Goal: Task Accomplishment & Management: Manage account settings

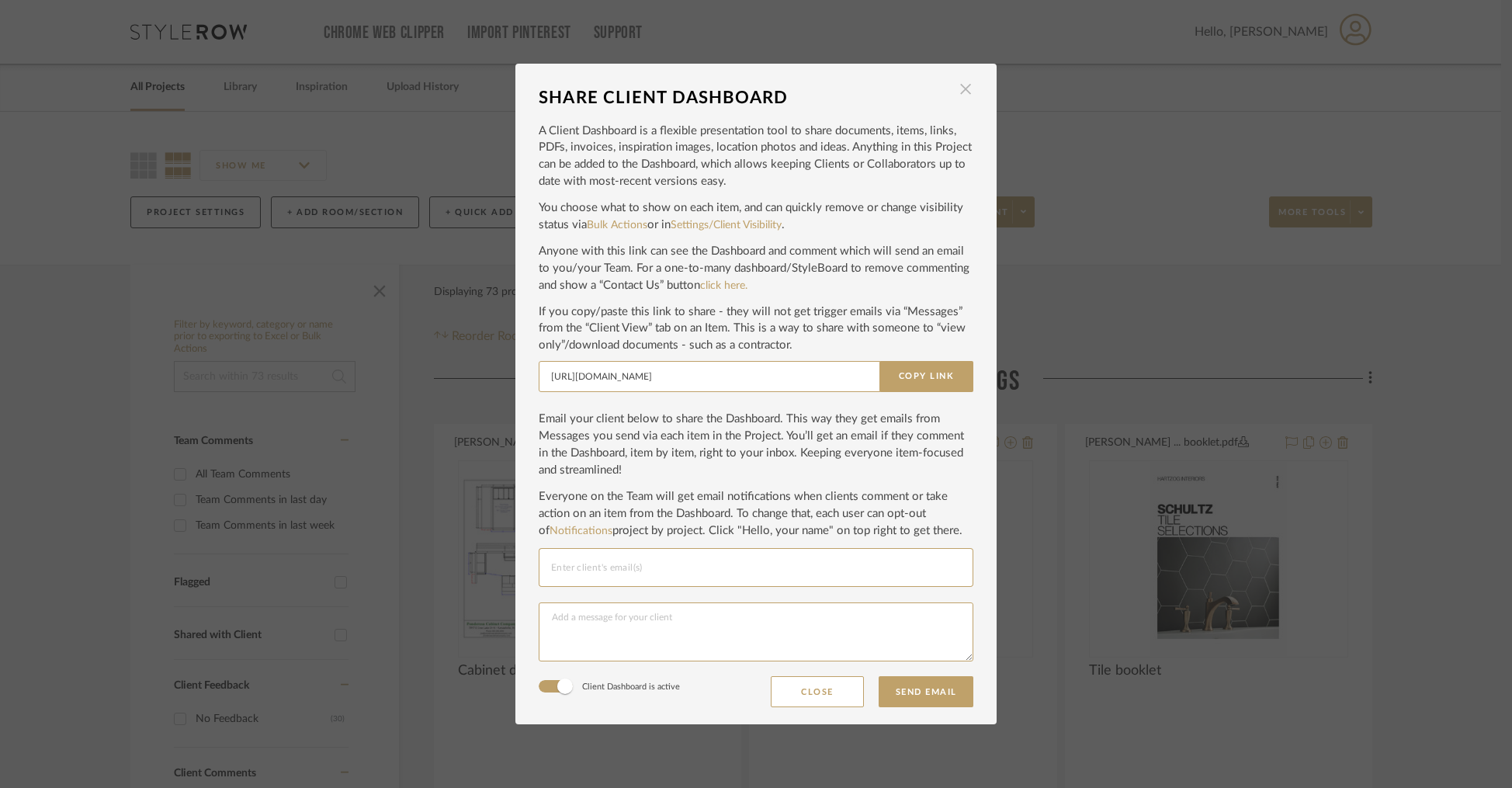
click at [963, 90] on span "button" at bounding box center [966, 89] width 31 height 31
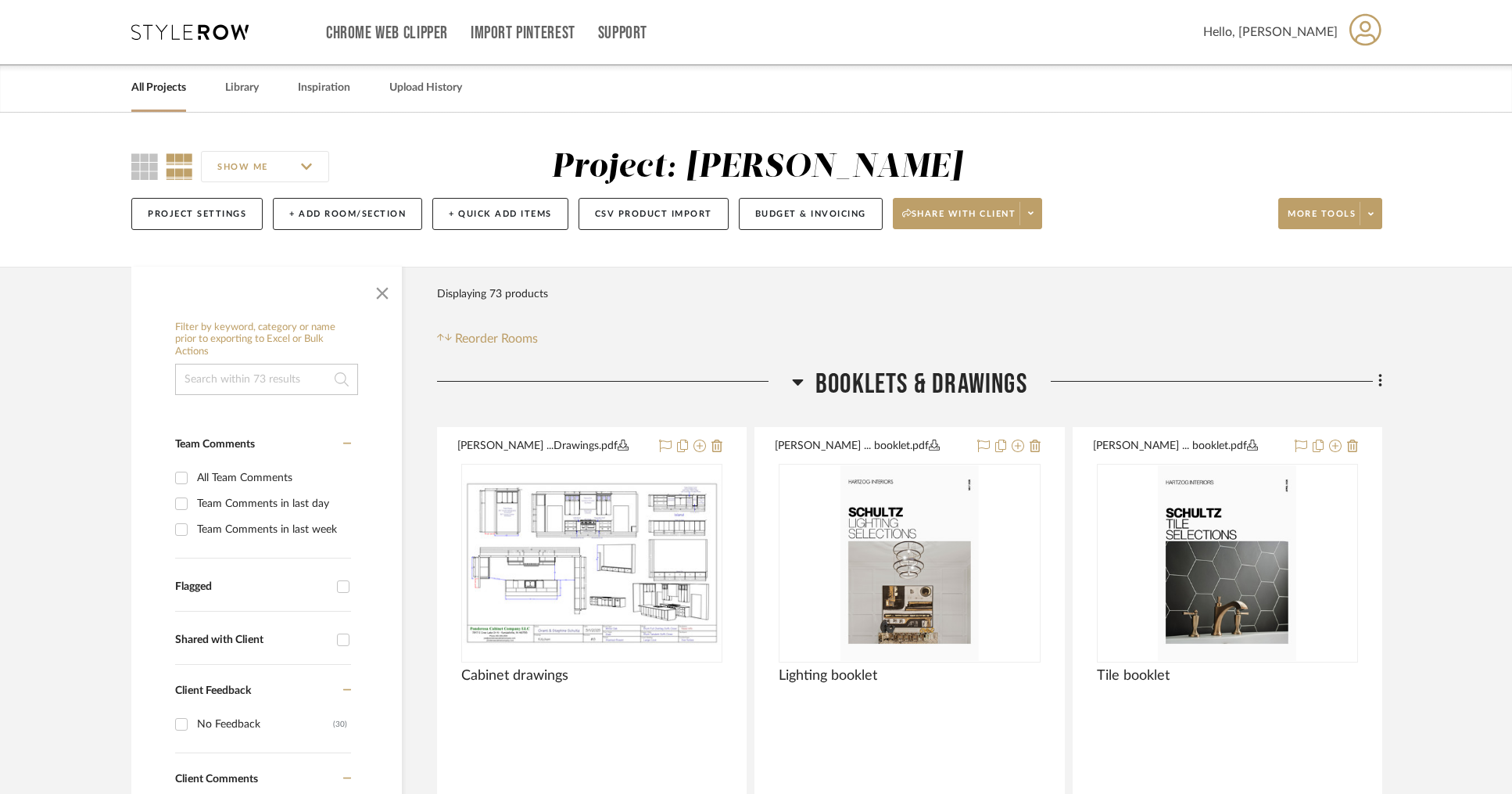
click at [162, 95] on link "All Projects" at bounding box center [158, 88] width 55 height 21
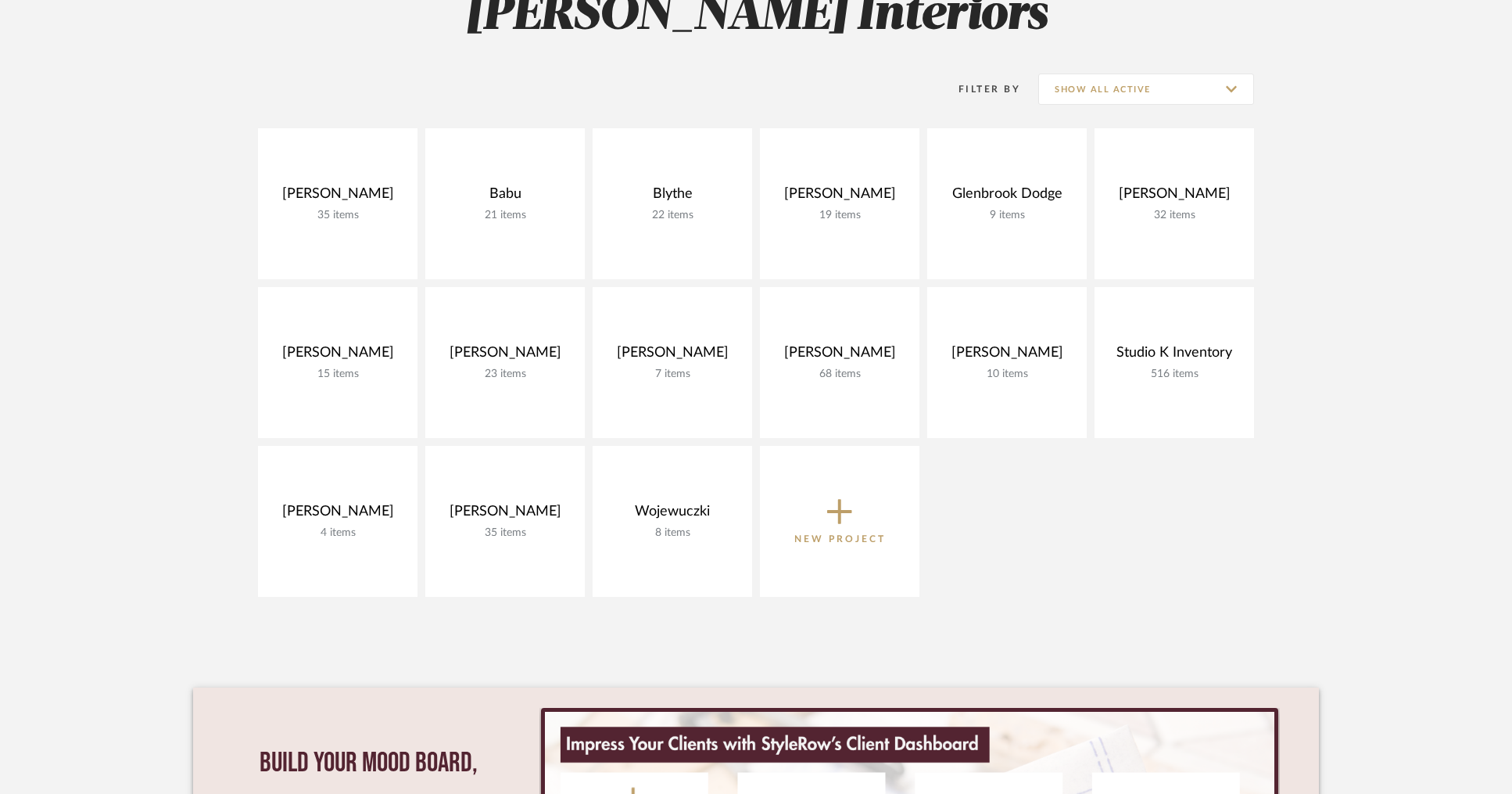
scroll to position [302, 0]
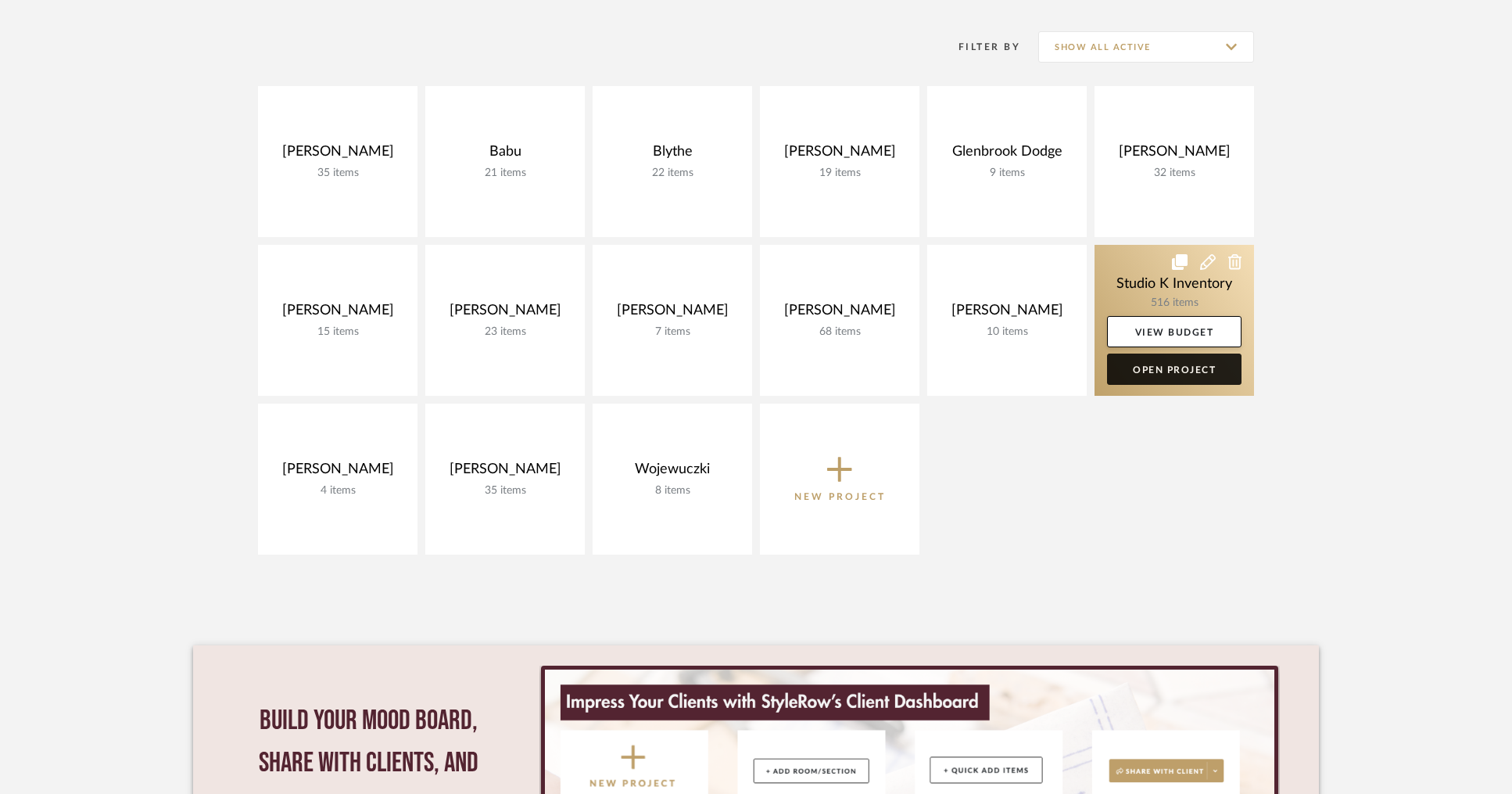
click at [1175, 372] on link "Open Project" at bounding box center [1174, 369] width 135 height 32
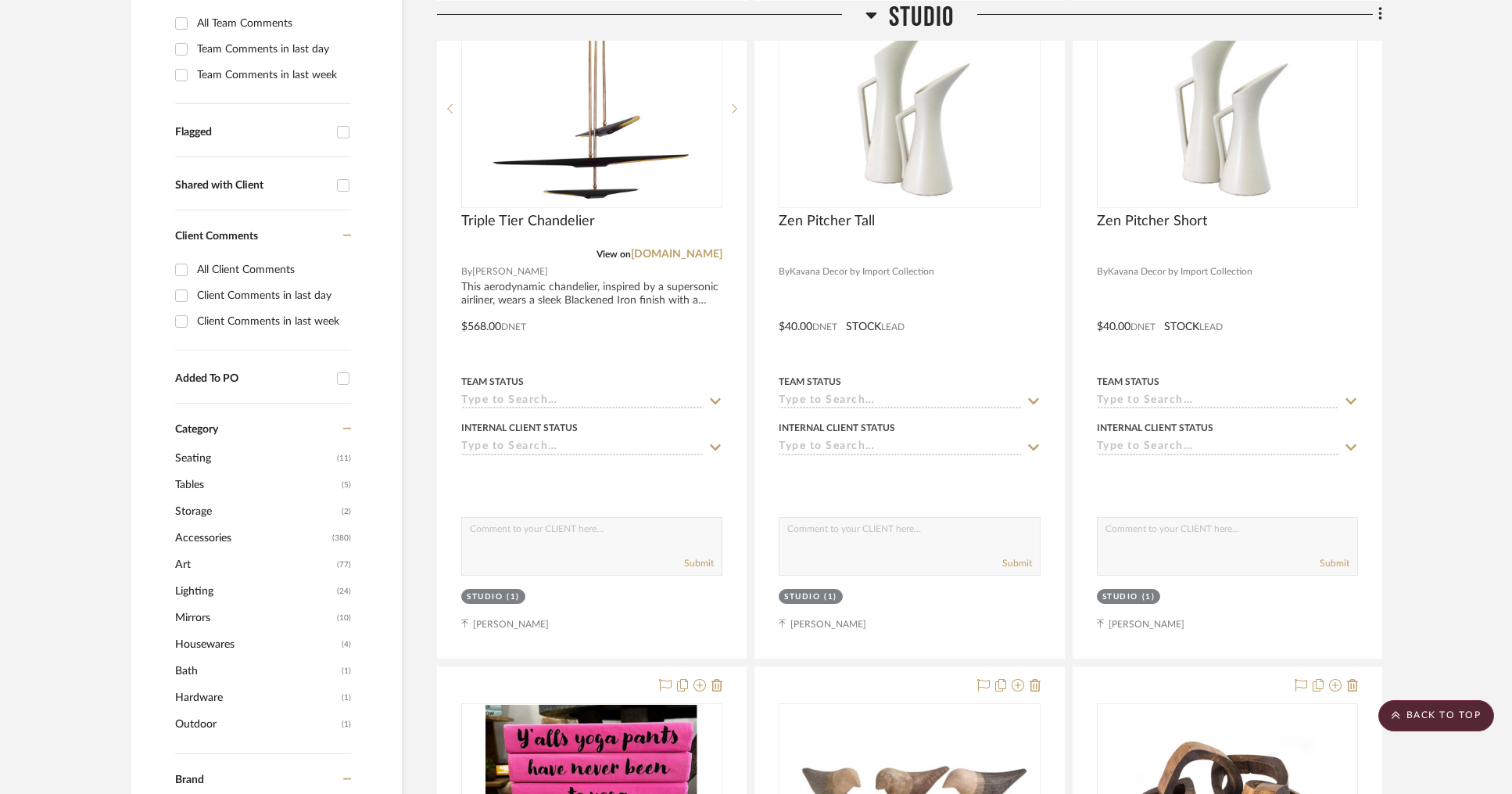
scroll to position [512, 0]
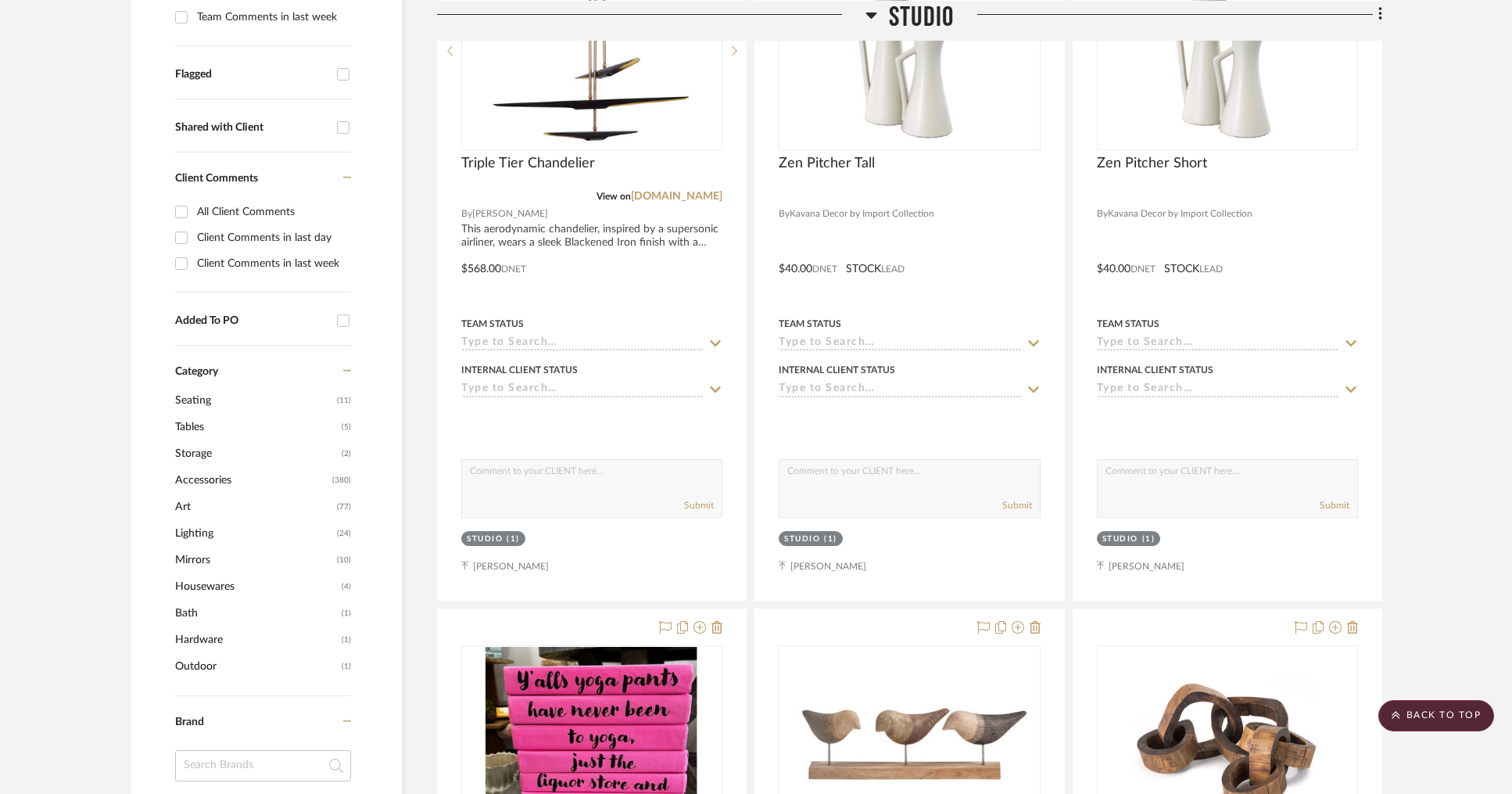
click at [350, 561] on search-categories "Category Seating (11) Tables (5) Storage (2) Accessories (380) Art (77) Lightin…" at bounding box center [266, 520] width 183 height 349
click at [192, 564] on span "Mirrors" at bounding box center [254, 560] width 158 height 26
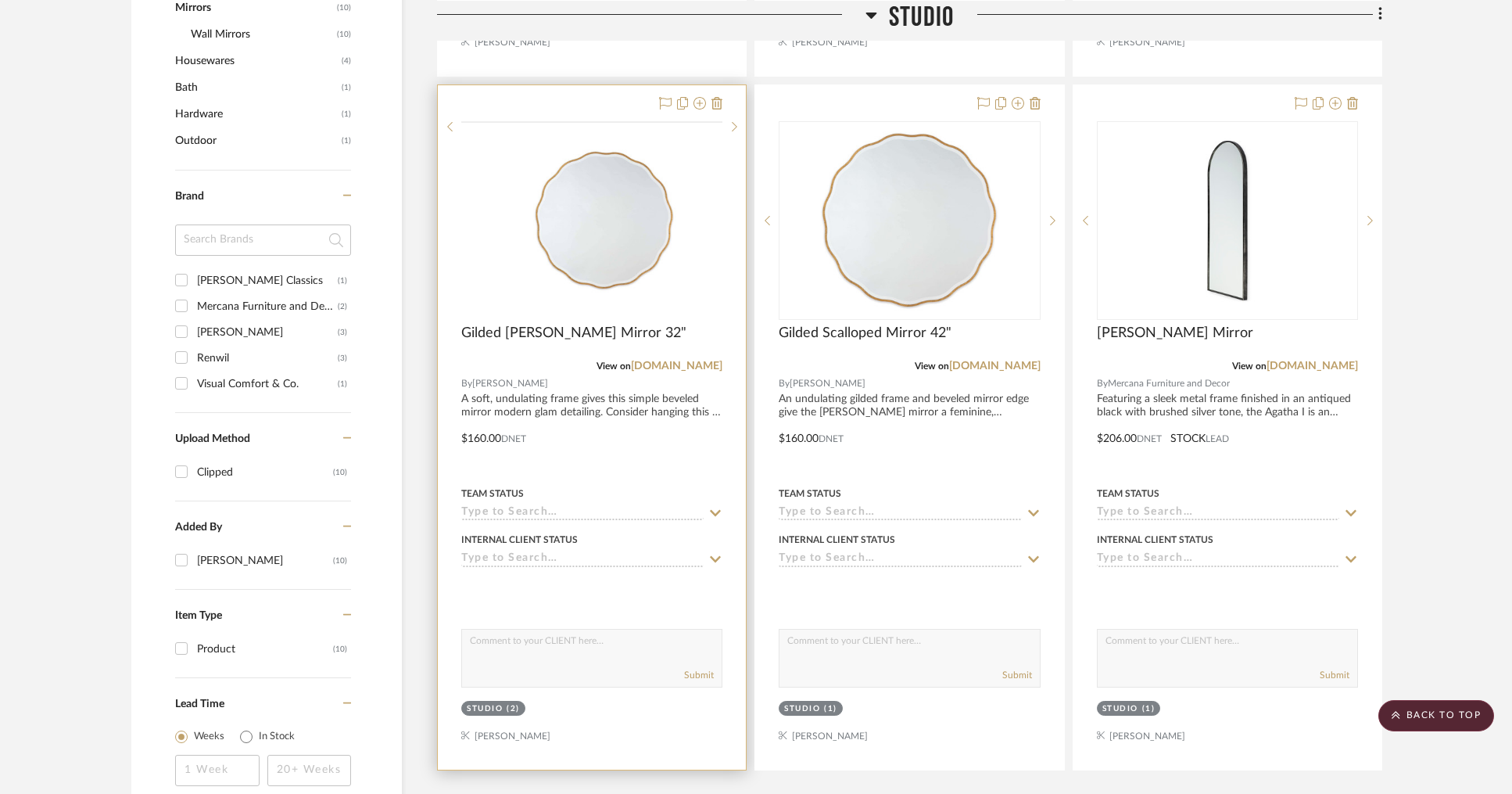
scroll to position [1119, 0]
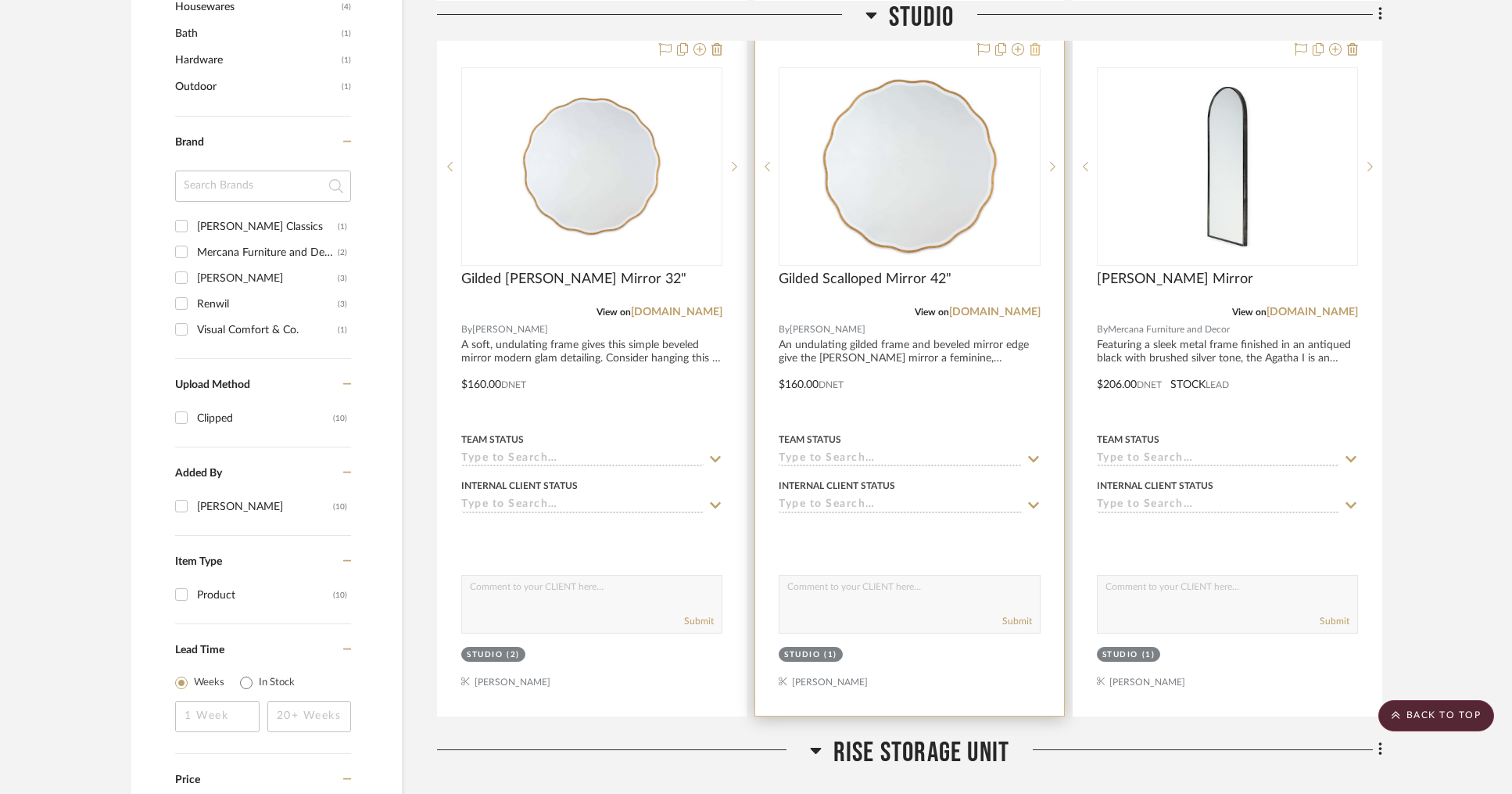
click at [1035, 51] on icon at bounding box center [1035, 49] width 11 height 12
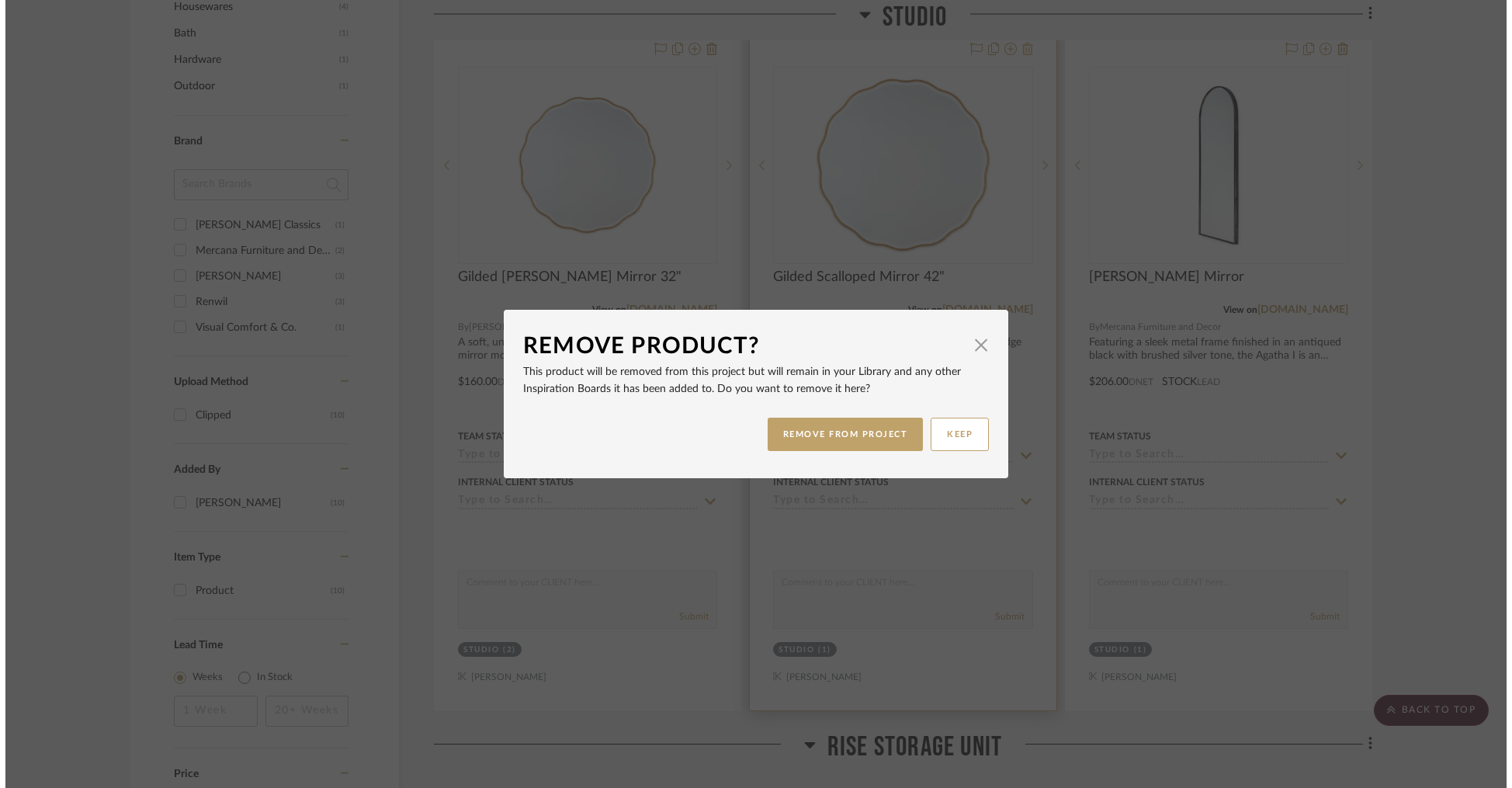
scroll to position [0, 0]
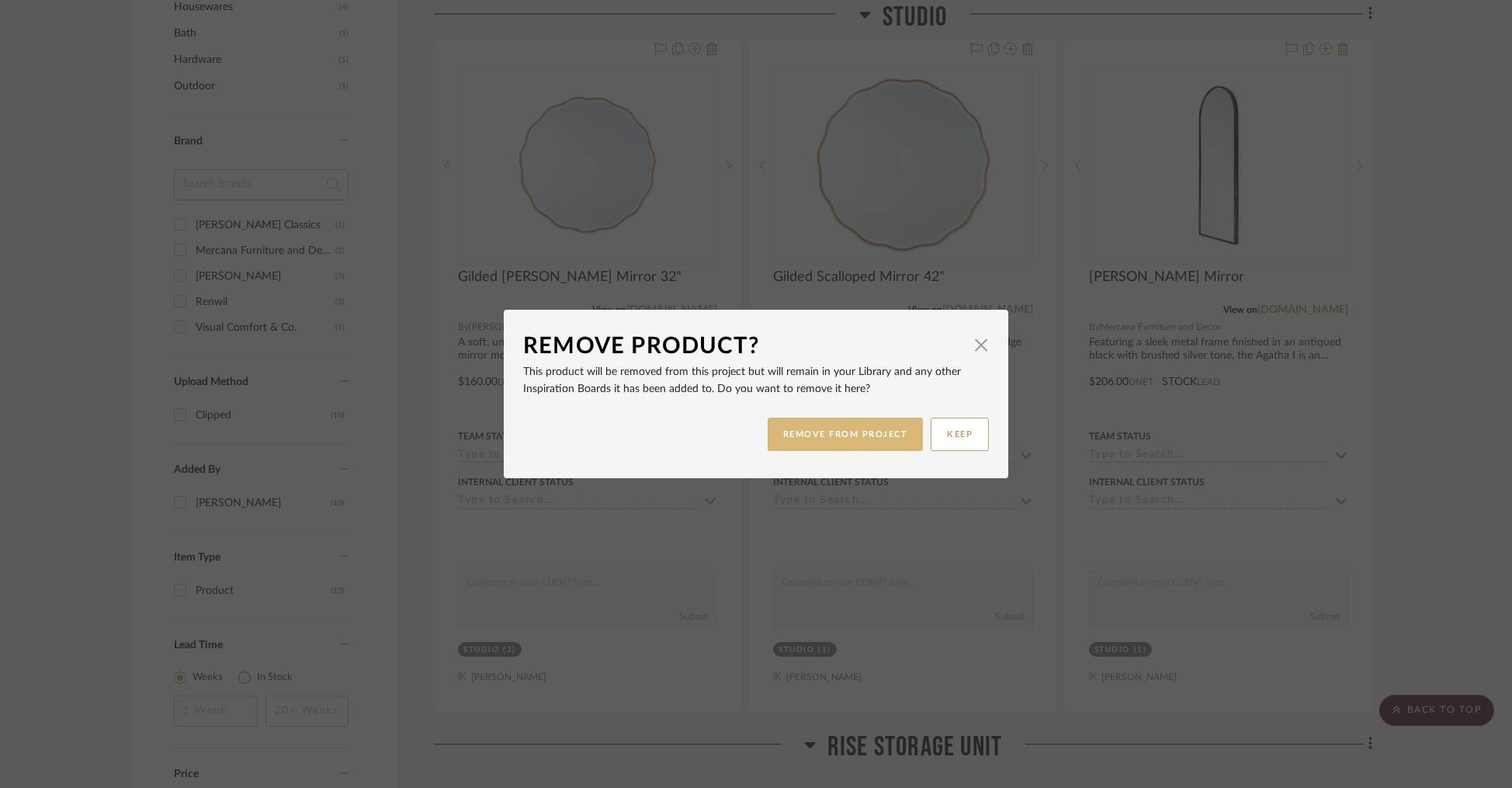
click at [863, 433] on button "REMOVE FROM PROJECT" at bounding box center [846, 434] width 156 height 33
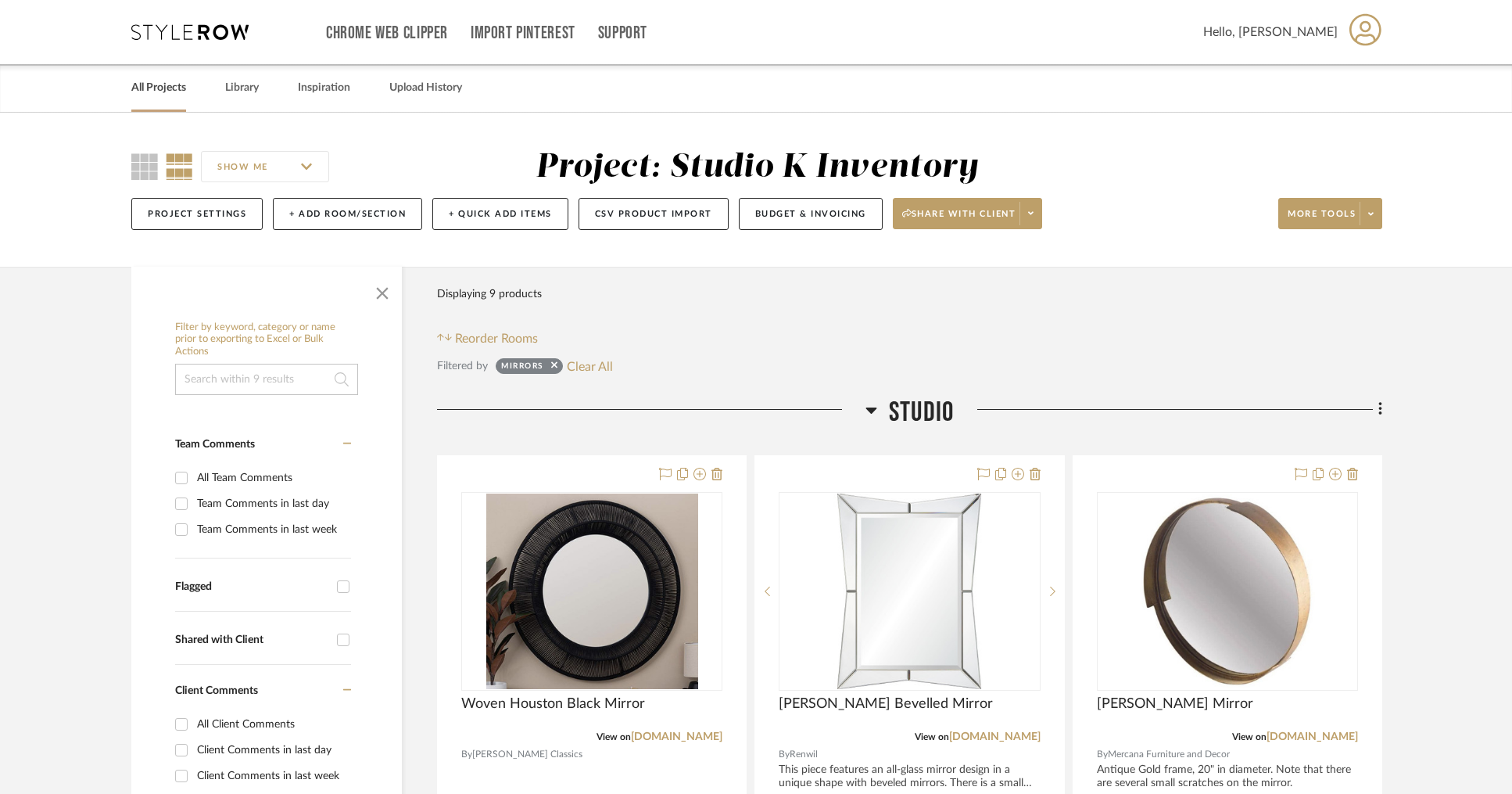
click at [159, 93] on link "All Projects" at bounding box center [158, 88] width 55 height 21
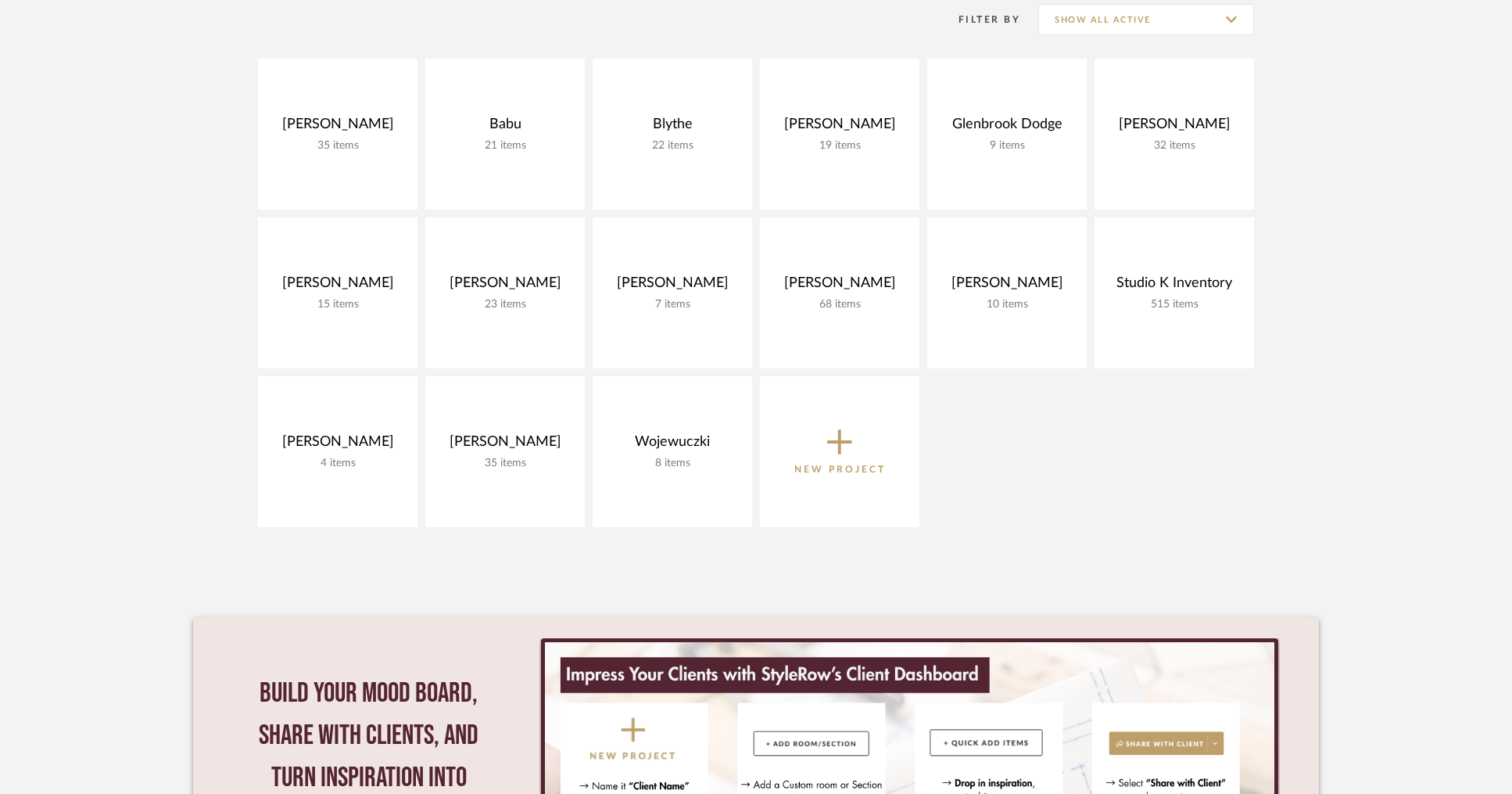
scroll to position [418, 0]
